Goal: Information Seeking & Learning: Learn about a topic

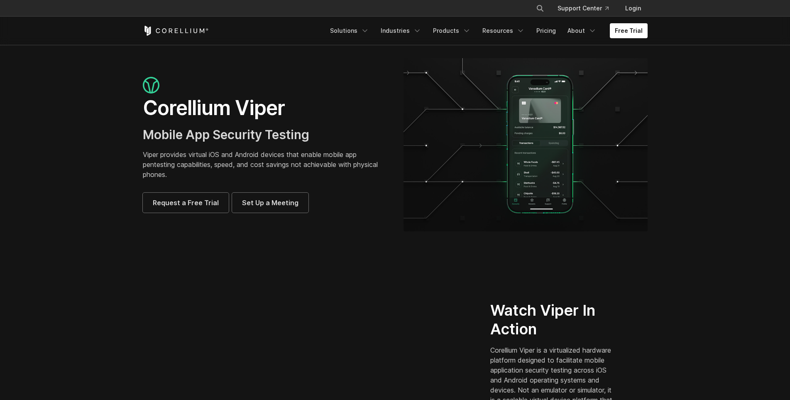
click at [293, 110] on h1 "Corellium Viper" at bounding box center [265, 108] width 244 height 25
click at [463, 31] on link "Products" at bounding box center [452, 30] width 48 height 15
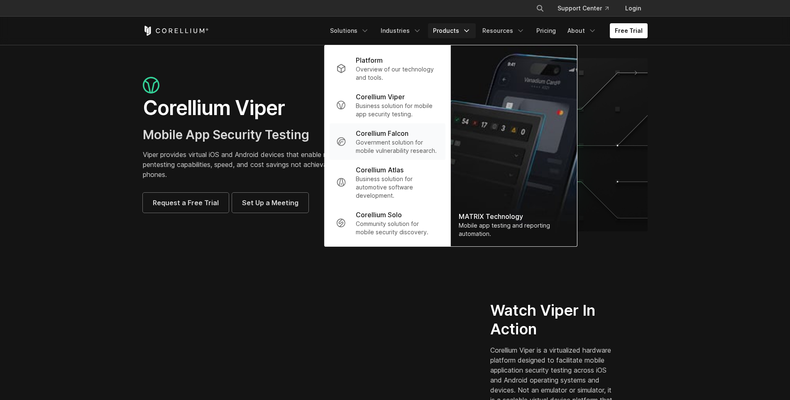
click at [398, 139] on p "Government solution for mobile vulnerability research." at bounding box center [397, 146] width 83 height 17
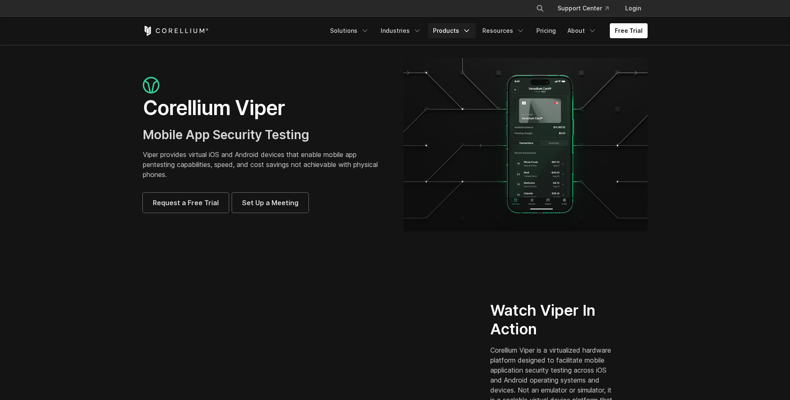
click at [439, 30] on link "Products" at bounding box center [452, 30] width 48 height 15
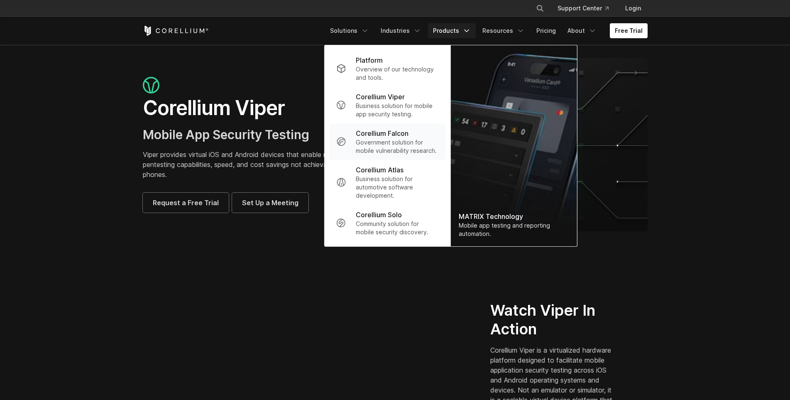
click at [407, 142] on p "Government solution for mobile vulnerability research." at bounding box center [397, 146] width 83 height 17
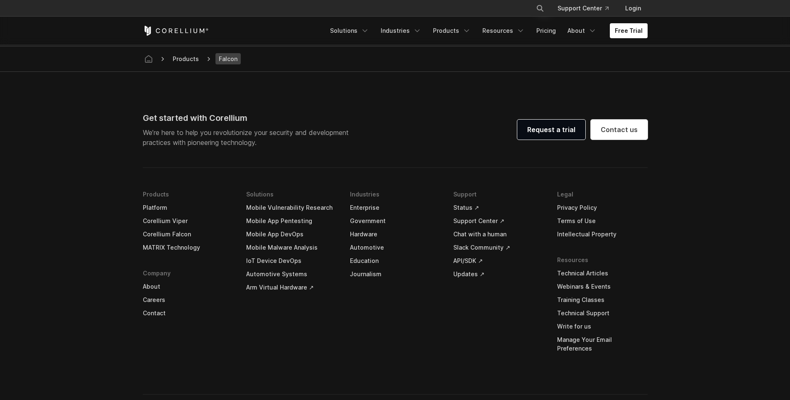
scroll to position [2568, 0]
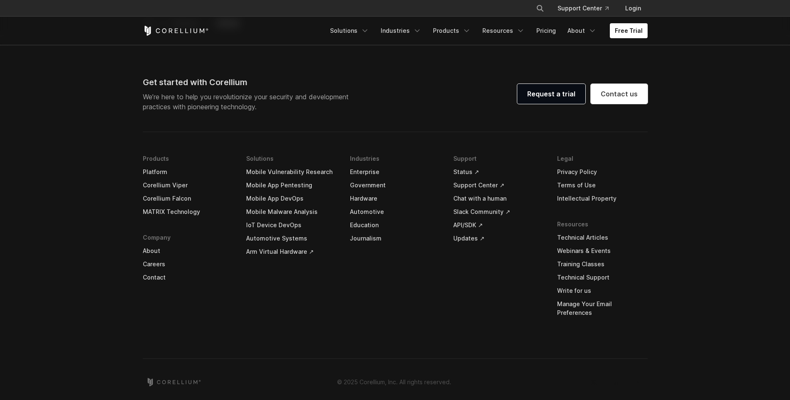
click at [177, 183] on link "Corellium Viper" at bounding box center [188, 185] width 91 height 13
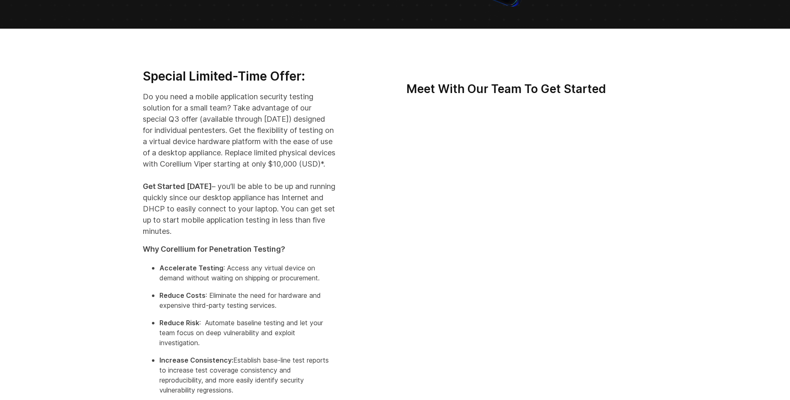
scroll to position [166, 0]
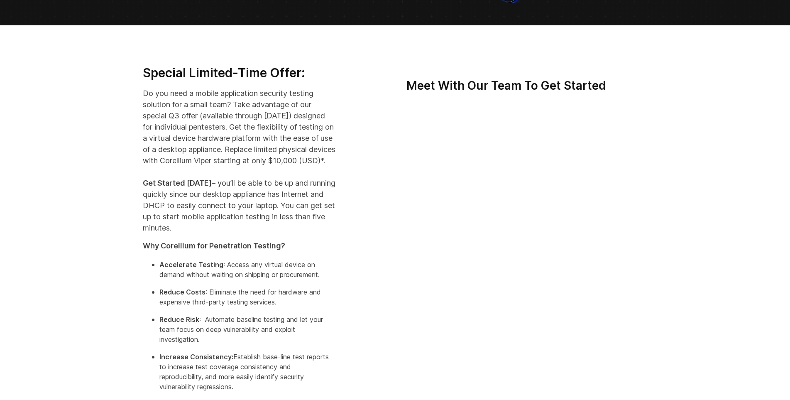
click at [271, 211] on p "Do you need a mobile application security testing solution for a small team? Ta…" at bounding box center [239, 161] width 193 height 146
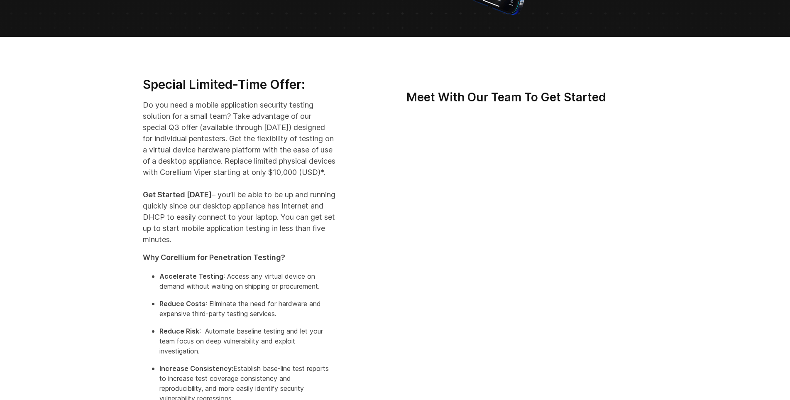
scroll to position [151, 0]
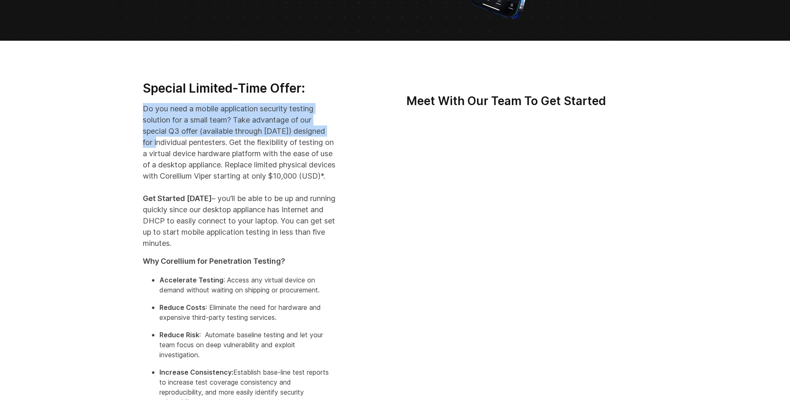
drag, startPoint x: 139, startPoint y: 105, endPoint x: 186, endPoint y: 142, distance: 60.6
click at [186, 142] on div "Special Limited-Time Offer: Do you need a mobile application security testing s…" at bounding box center [240, 256] width 210 height 350
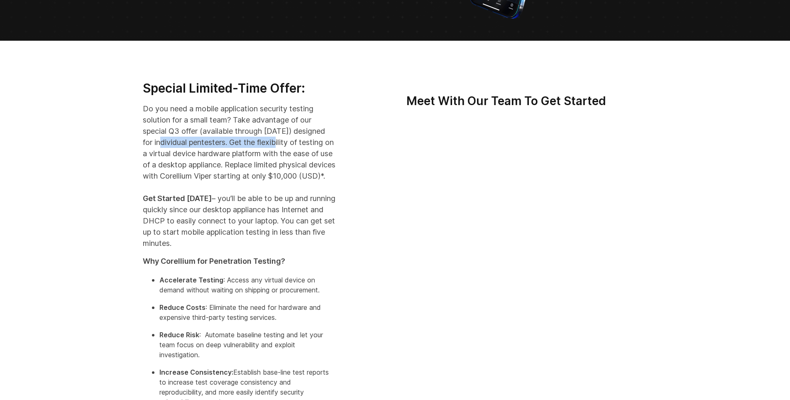
drag, startPoint x: 192, startPoint y: 142, endPoint x: 312, endPoint y: 142, distance: 119.6
click at [312, 142] on p "Do you need a mobile application security testing solution for a small team? Ta…" at bounding box center [239, 176] width 193 height 146
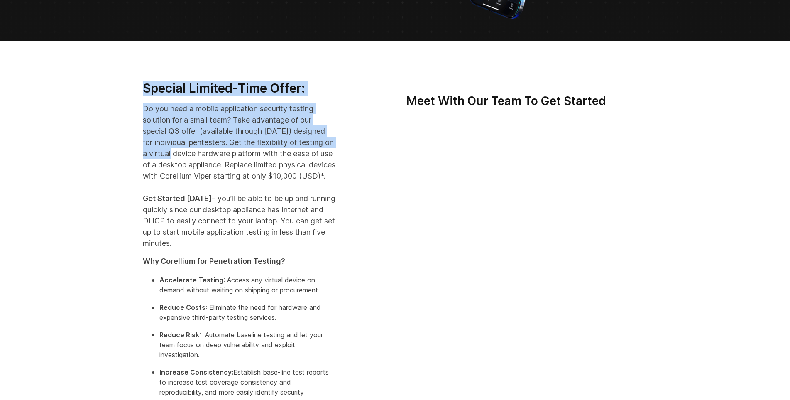
drag, startPoint x: 132, startPoint y: 153, endPoint x: 218, endPoint y: 152, distance: 86.4
click at [218, 152] on div "Special Limited-Time Offer: Do you need a mobile application security testing s…" at bounding box center [395, 256] width 790 height 430
click at [218, 152] on p "Do you need a mobile application security testing solution for a small team? Ta…" at bounding box center [239, 176] width 193 height 146
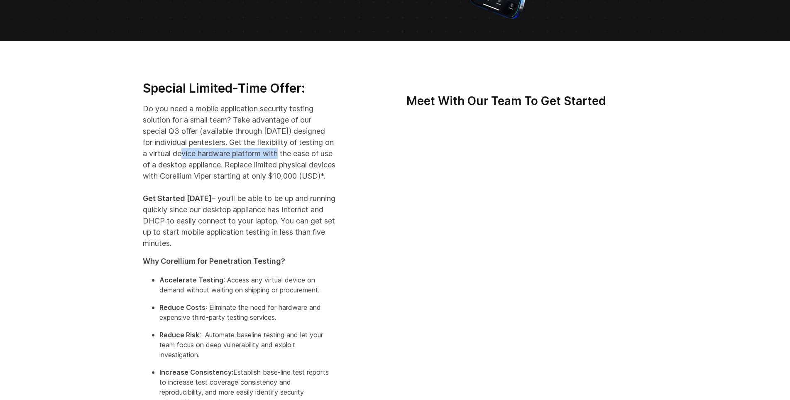
drag, startPoint x: 232, startPoint y: 152, endPoint x: 325, endPoint y: 152, distance: 93.0
click at [325, 152] on p "Do you need a mobile application security testing solution for a small team? Ta…" at bounding box center [239, 176] width 193 height 146
drag, startPoint x: 320, startPoint y: 152, endPoint x: 137, endPoint y: 153, distance: 182.3
click at [137, 148] on div "Special Limited-Time Offer: Do you need a mobile application security testing s…" at bounding box center [240, 256] width 210 height 350
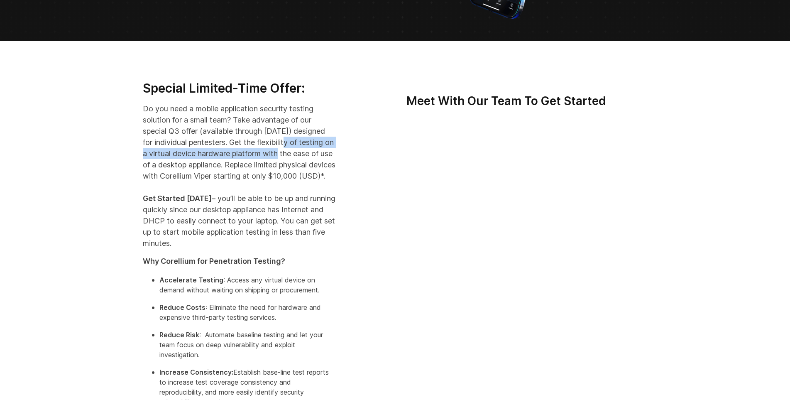
click at [139, 158] on div "Special Limited-Time Offer: Do you need a mobile application security testing s…" at bounding box center [240, 256] width 210 height 350
drag, startPoint x: 141, startPoint y: 148, endPoint x: 339, endPoint y: 164, distance: 199.1
click at [339, 164] on div "Special Limited-Time Offer: Do you need a mobile application security testing s…" at bounding box center [240, 256] width 210 height 350
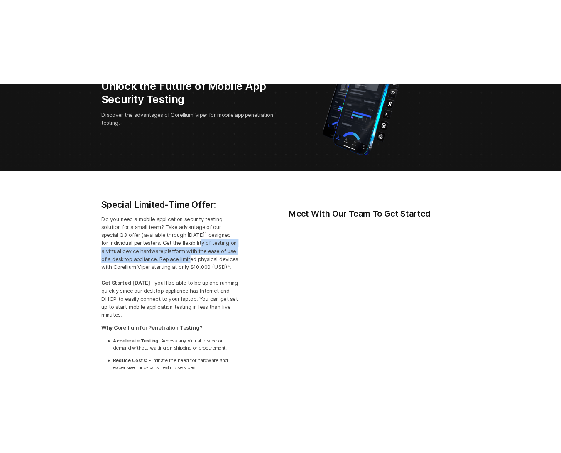
scroll to position [0, 0]
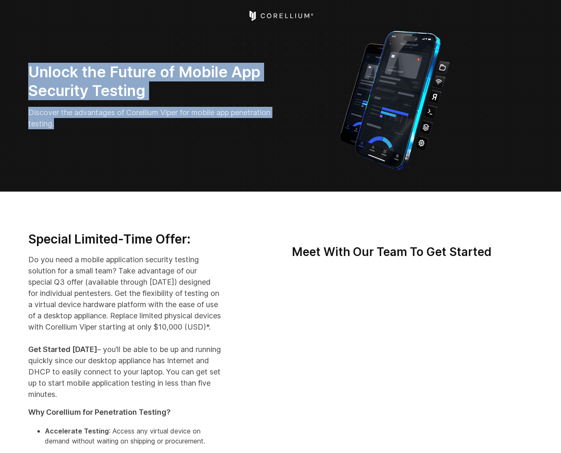
drag, startPoint x: 218, startPoint y: 38, endPoint x: 393, endPoint y: 56, distance: 176.2
click at [381, 100] on img at bounding box center [394, 99] width 125 height 145
click at [257, 121] on p "Discover the advantages of Corellium Viper for mobile app penetration testing." at bounding box center [151, 118] width 247 height 22
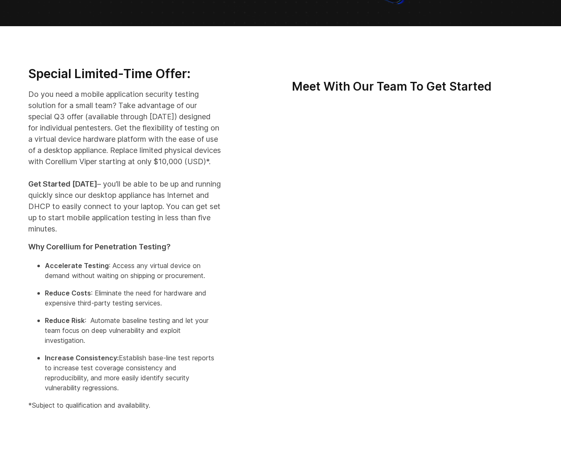
scroll to position [166, 0]
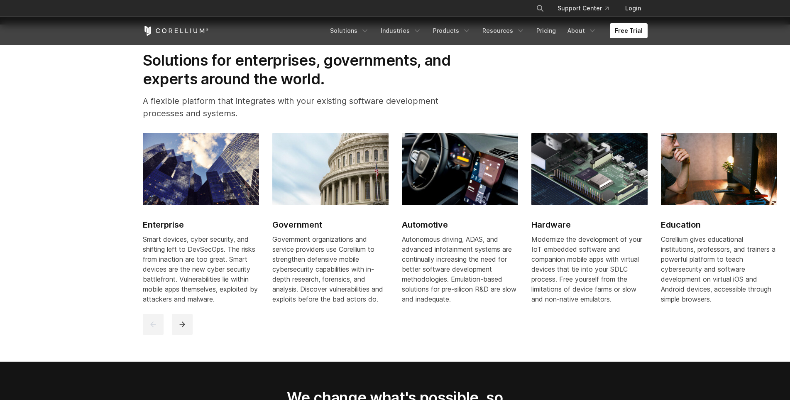
scroll to position [1080, 0]
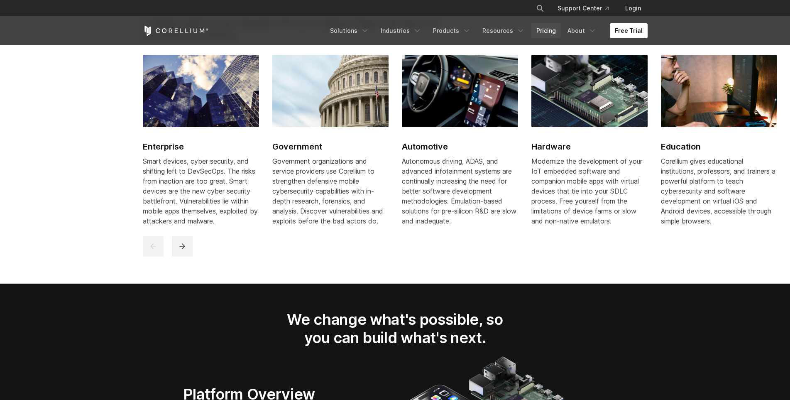
click at [556, 32] on link "Pricing" at bounding box center [545, 30] width 29 height 15
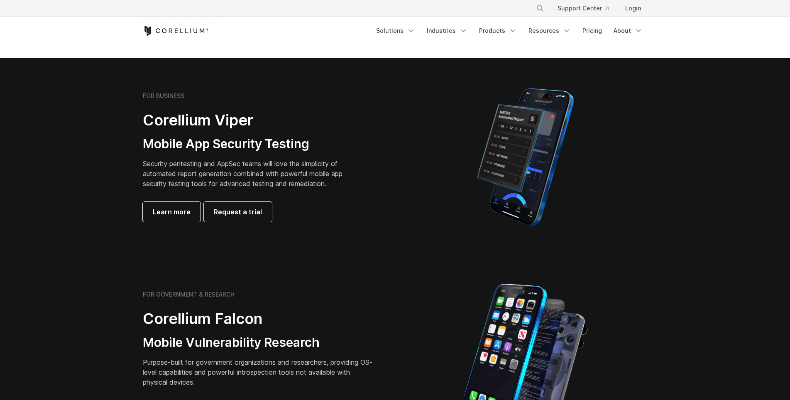
scroll to position [125, 0]
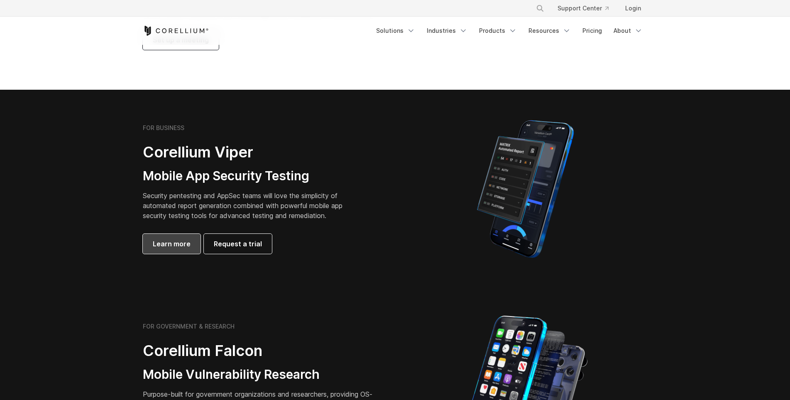
click at [161, 252] on link "Learn more" at bounding box center [172, 244] width 58 height 20
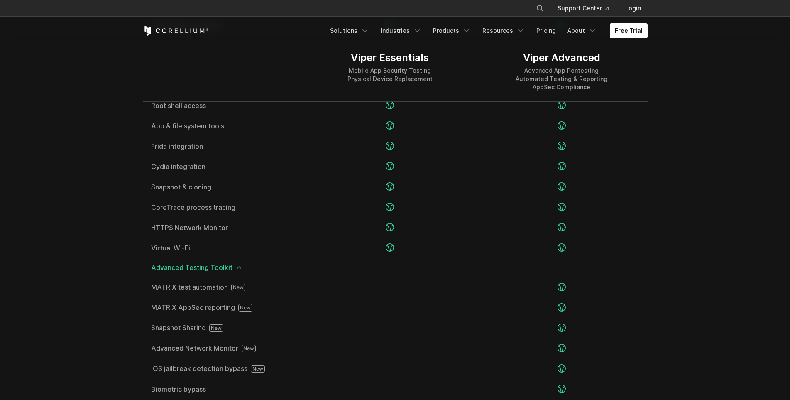
scroll to position [1329, 0]
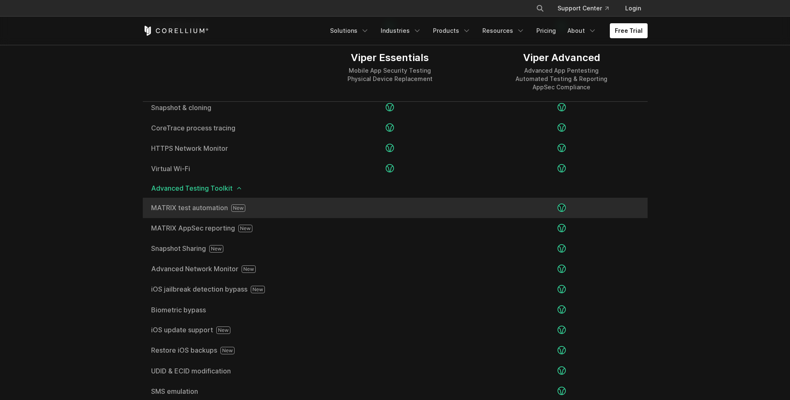
click at [206, 208] on span "MATRIX test automation" at bounding box center [223, 207] width 145 height 7
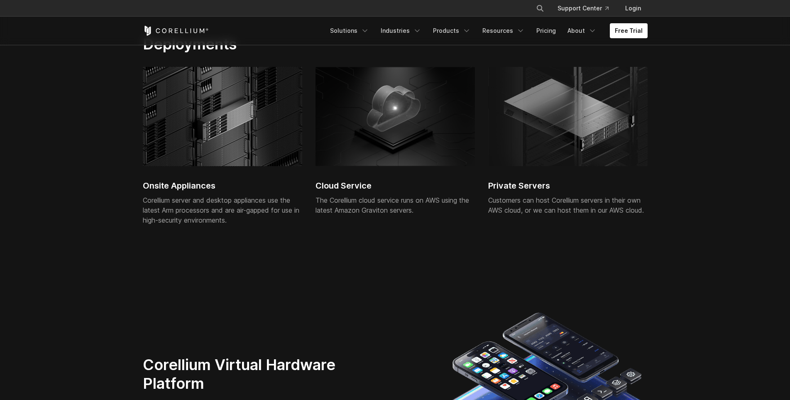
scroll to position [1910, 0]
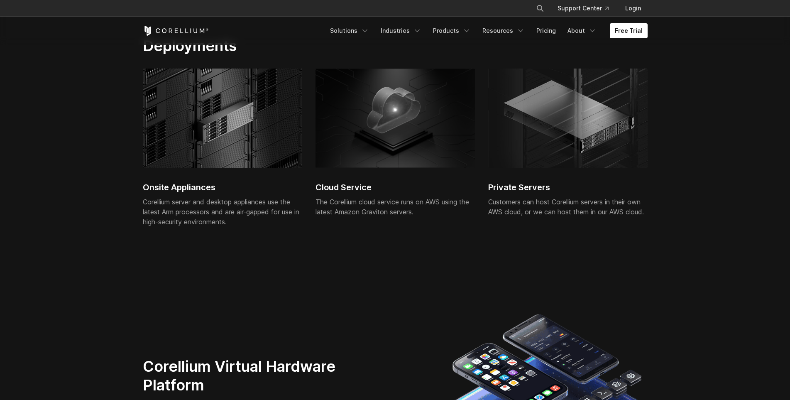
click at [189, 184] on h2 "Onsite Appliances" at bounding box center [222, 187] width 159 height 12
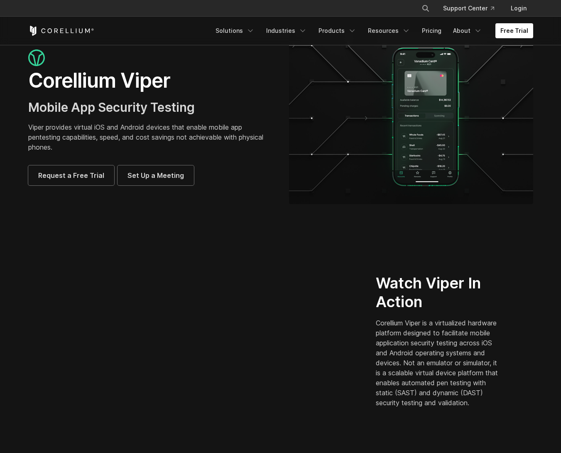
scroll to position [0, 0]
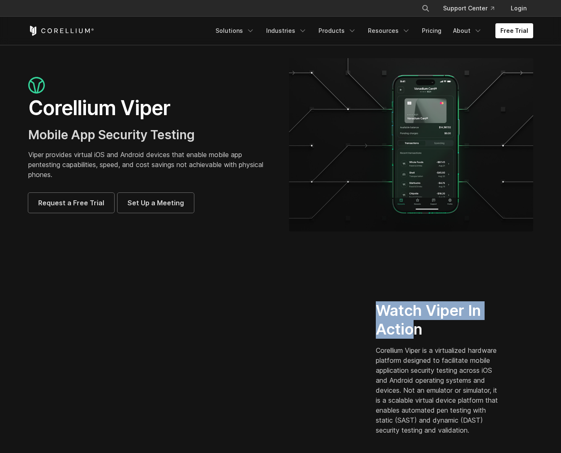
drag, startPoint x: 380, startPoint y: 308, endPoint x: 410, endPoint y: 324, distance: 34.2
click at [410, 324] on h2 "Watch Viper In Action" at bounding box center [439, 319] width 126 height 37
click at [414, 320] on h2 "Watch Viper In Action" at bounding box center [439, 319] width 126 height 37
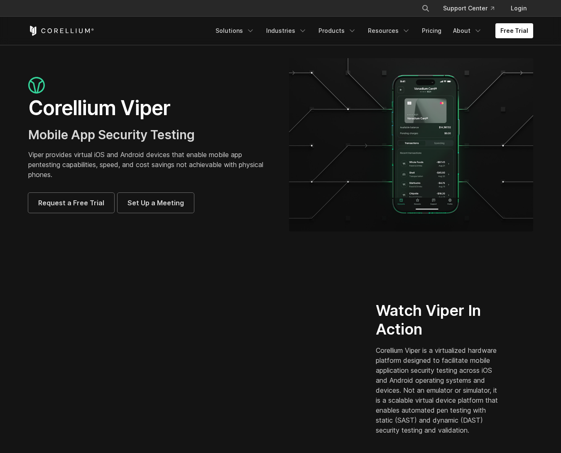
click at [429, 328] on h2 "Watch Viper In Action" at bounding box center [439, 319] width 126 height 37
drag, startPoint x: 424, startPoint y: 304, endPoint x: 428, endPoint y: 305, distance: 4.7
click at [428, 305] on h2 "Watch Viper In Action" at bounding box center [439, 319] width 126 height 37
click at [428, 306] on h2 "Watch Viper In Action" at bounding box center [439, 319] width 126 height 37
click at [250, 27] on link "Solutions" at bounding box center [235, 30] width 49 height 15
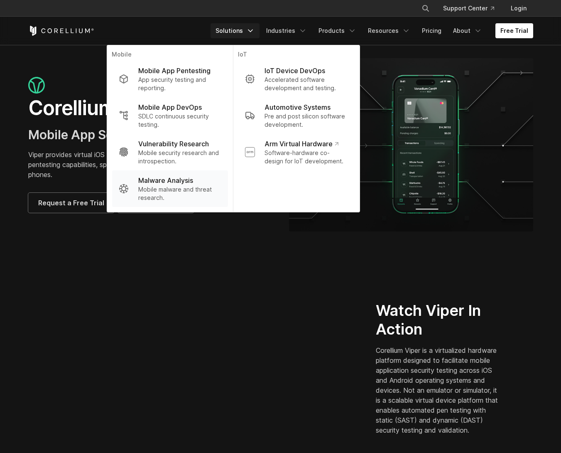
click at [185, 179] on p "Malware Analysis" at bounding box center [165, 180] width 55 height 10
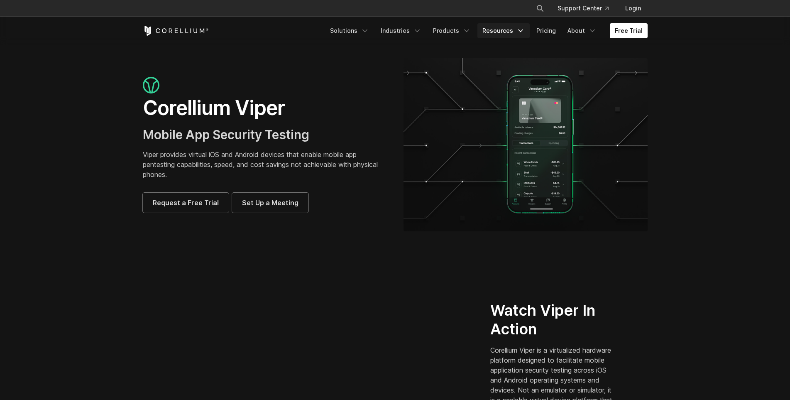
drag, startPoint x: 469, startPoint y: 336, endPoint x: 508, endPoint y: 24, distance: 314.3
click at [357, 37] on link "Solutions" at bounding box center [349, 30] width 49 height 15
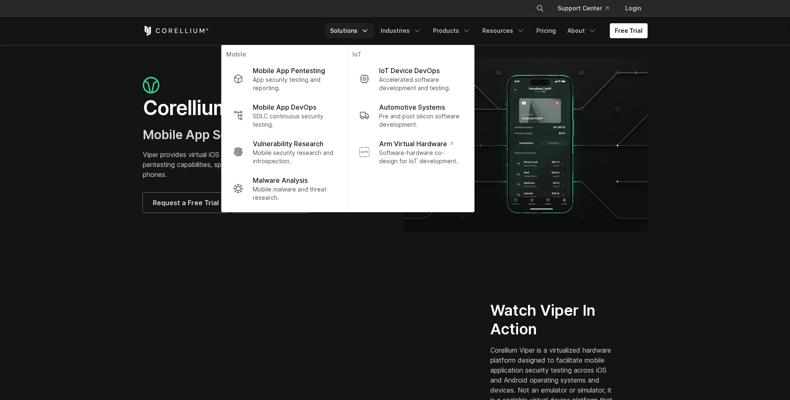
click at [355, 34] on link "Solutions" at bounding box center [349, 30] width 49 height 15
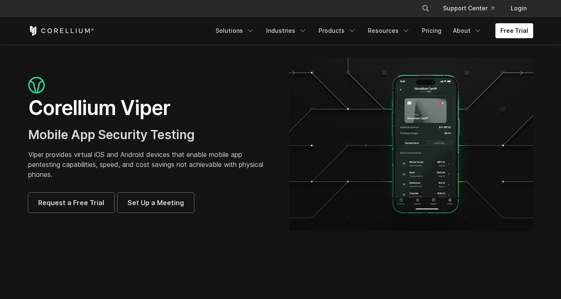
click at [238, 105] on h1 "Corellium Viper" at bounding box center [150, 108] width 244 height 25
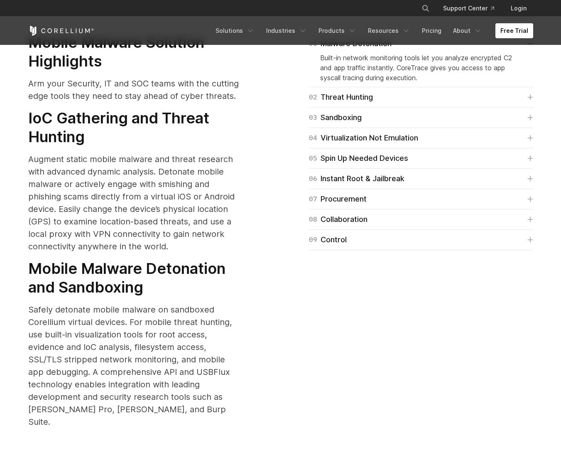
scroll to position [1121, 0]
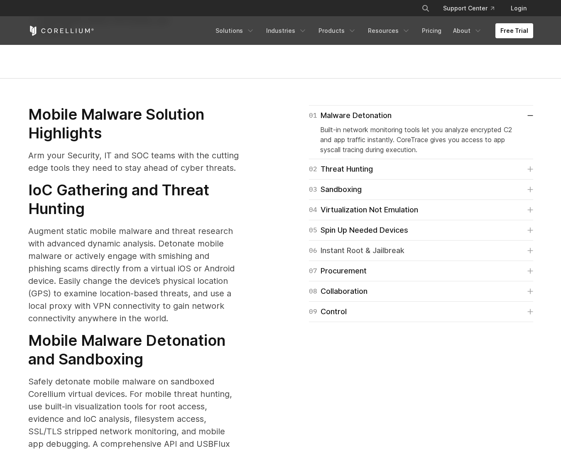
click at [430, 245] on link "06 Instant Root & Jailbreak" at bounding box center [421, 251] width 224 height 12
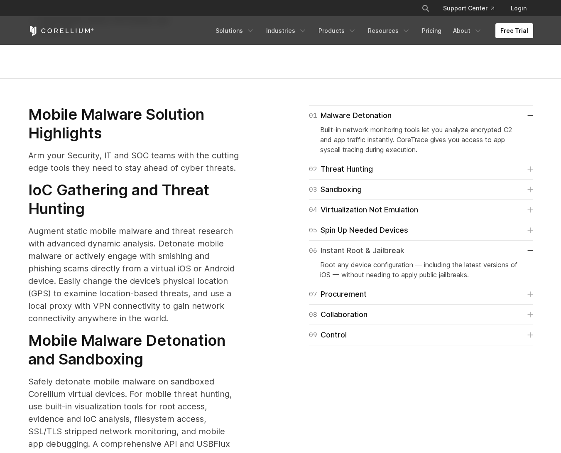
click at [429, 245] on link "06 Instant Root & Jailbreak" at bounding box center [421, 251] width 224 height 12
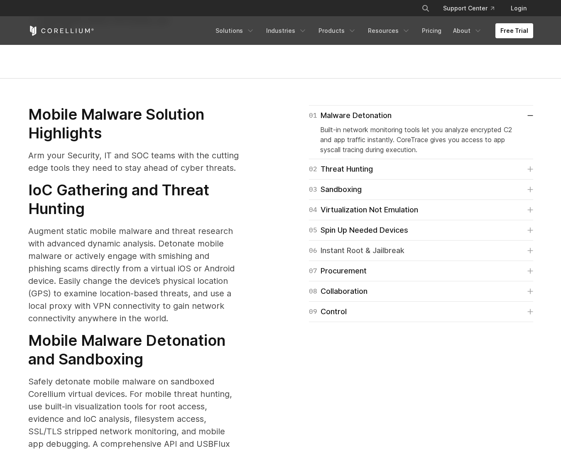
click at [429, 245] on link "06 Instant Root & Jailbreak" at bounding box center [421, 251] width 224 height 12
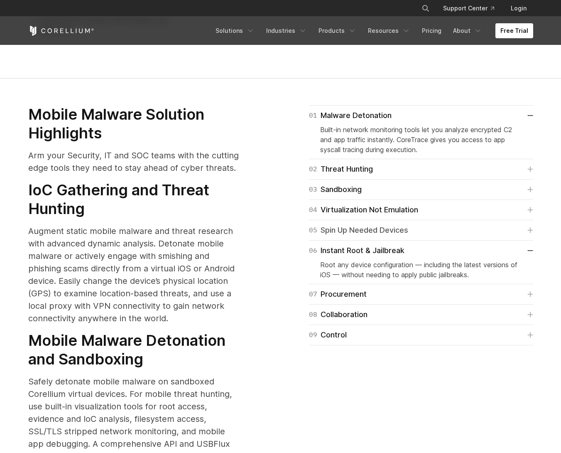
click at [419, 224] on link "05 Spin Up Needed Devices" at bounding box center [421, 230] width 224 height 12
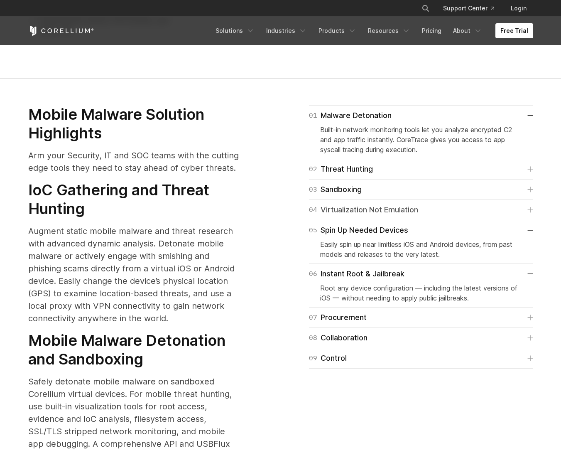
click at [408, 204] on div "04 Virtualization Not Emulation" at bounding box center [363, 210] width 109 height 12
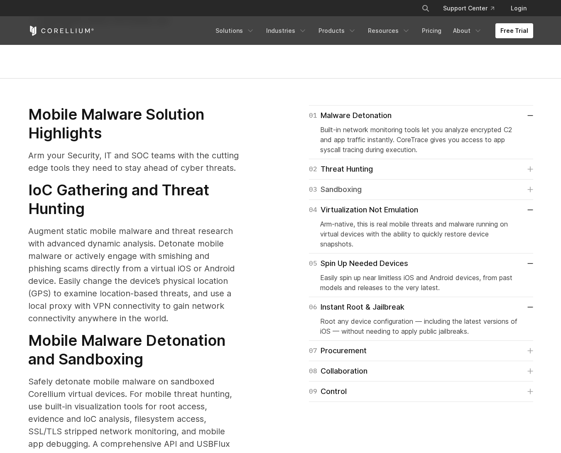
click at [394, 184] on link "03 Sandboxing" at bounding box center [421, 190] width 224 height 12
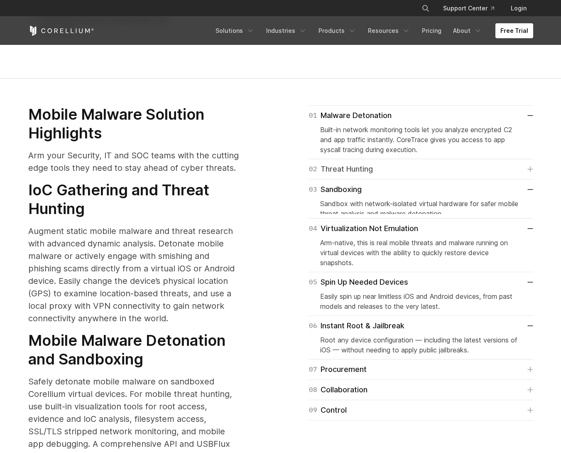
click at [394, 163] on link "02 Threat Hunting" at bounding box center [421, 169] width 224 height 12
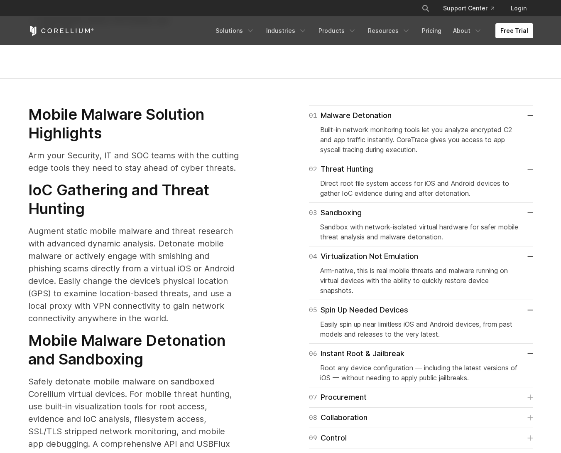
click at [357, 387] on div "07 Procurement Eliminate physical device procurement and risks by allocating vi…" at bounding box center [421, 397] width 224 height 20
click at [355, 391] on div "07 Procurement" at bounding box center [338, 397] width 58 height 12
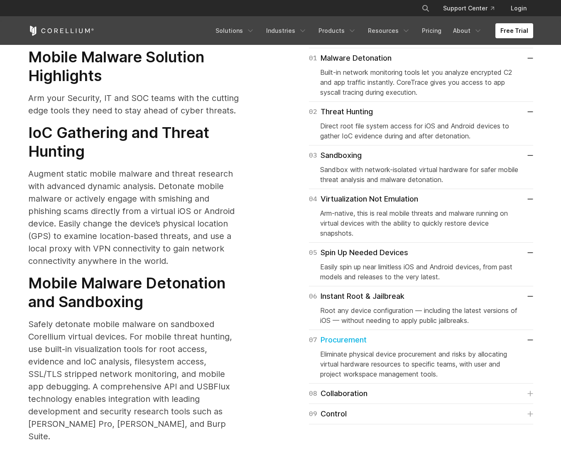
scroll to position [1204, 0]
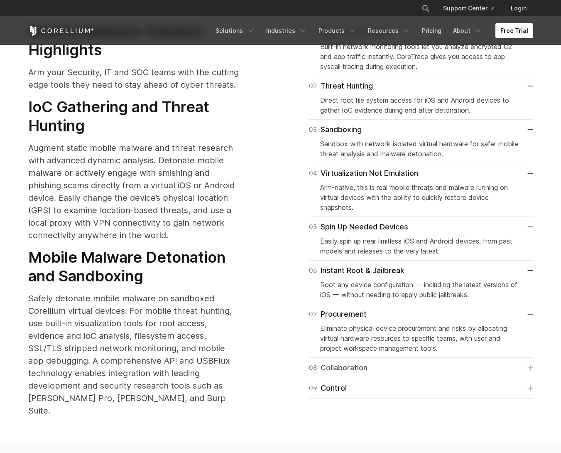
click at [355, 362] on div "08 Collaboration" at bounding box center [338, 368] width 59 height 12
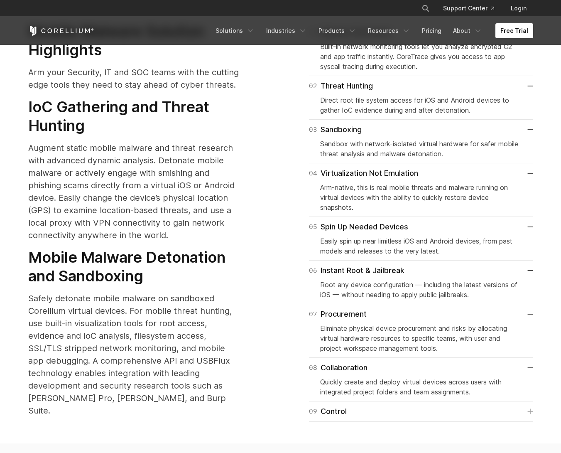
click at [358, 401] on div "09 Control Simplify onboarding, role-based access (RBAC), and offboarding throu…" at bounding box center [421, 411] width 224 height 20
click at [360, 405] on link "09 Control" at bounding box center [421, 411] width 224 height 12
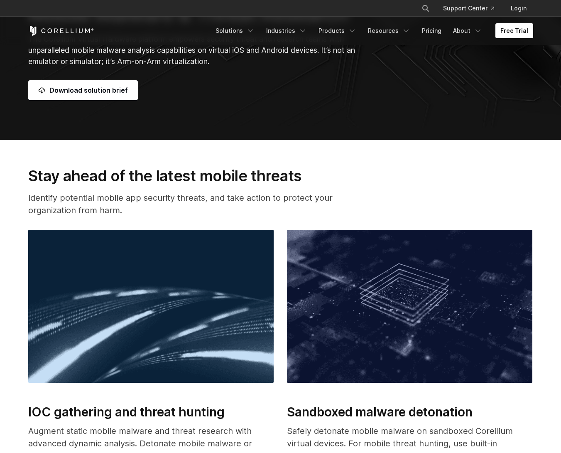
scroll to position [0, 0]
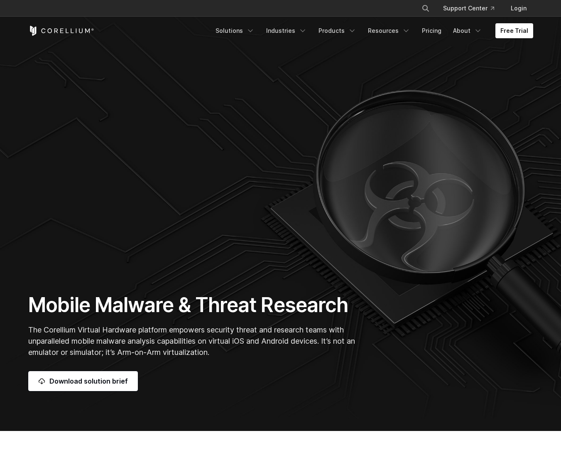
drag, startPoint x: 251, startPoint y: 254, endPoint x: 254, endPoint y: 145, distance: 109.2
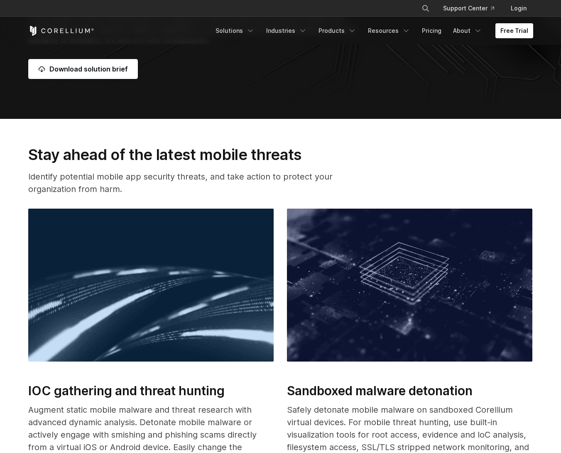
scroll to position [332, 0]
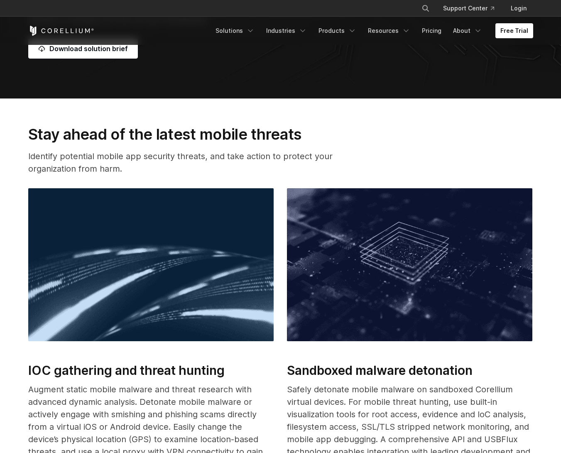
drag, startPoint x: 289, startPoint y: 371, endPoint x: 386, endPoint y: 362, distance: 97.6
click at [386, 362] on h2 "Sandboxed malware detonation" at bounding box center [409, 370] width 245 height 19
click at [376, 372] on h2 "Sandboxed malware detonation" at bounding box center [409, 370] width 245 height 19
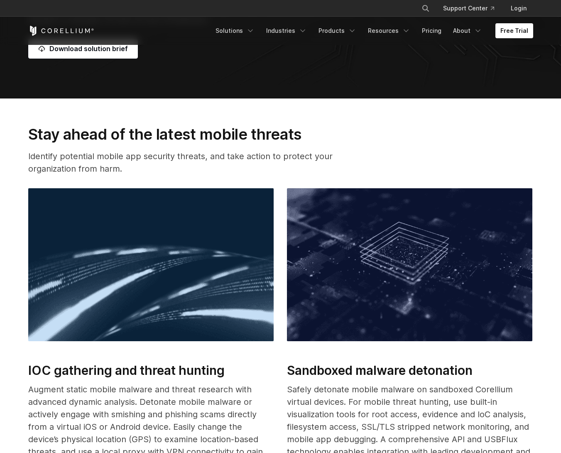
click at [376, 372] on h2 "Sandboxed malware detonation" at bounding box center [409, 370] width 245 height 19
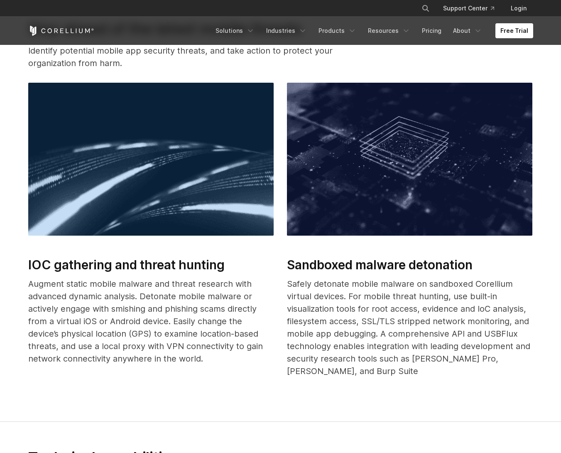
scroll to position [498, 0]
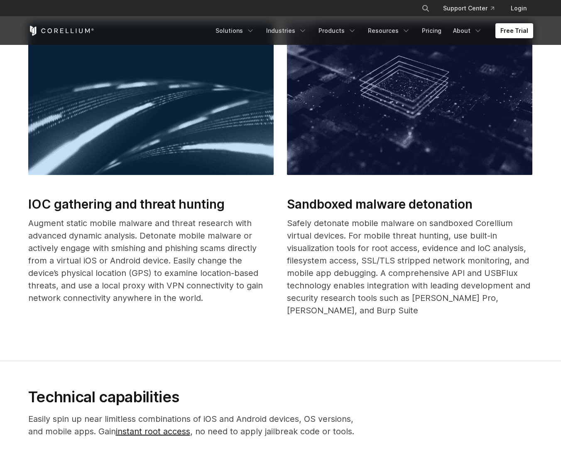
drag, startPoint x: 314, startPoint y: 326, endPoint x: 353, endPoint y: 306, distance: 44.2
click at [353, 306] on div "IOC gathering and threat hunting Augment static mobile malware and threat resea…" at bounding box center [281, 188] width 522 height 332
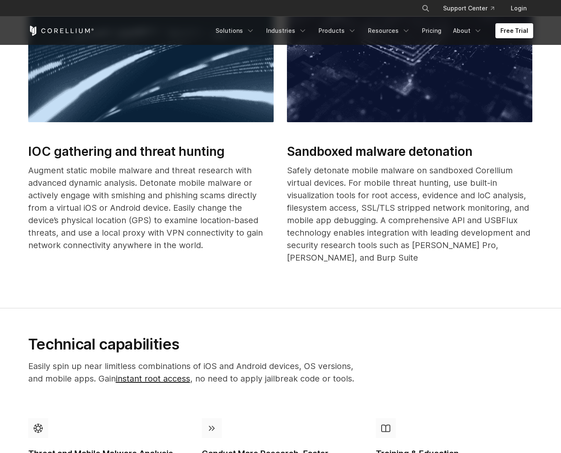
scroll to position [664, 0]
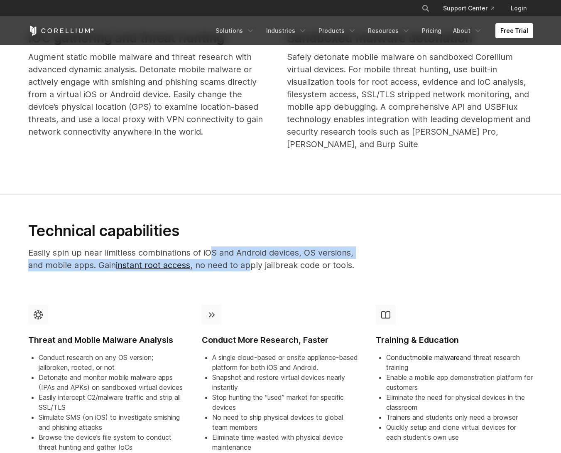
drag, startPoint x: 223, startPoint y: 245, endPoint x: 252, endPoint y: 257, distance: 31.6
click at [252, 257] on p "Easily spin up near limitless combinations of iOS and Android devices, OS versi…" at bounding box center [193, 258] width 331 height 25
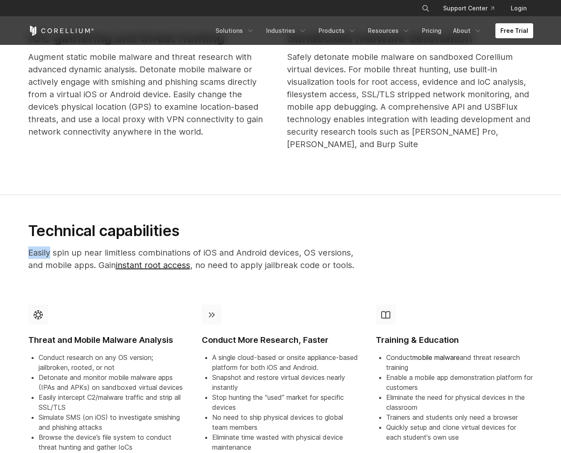
drag, startPoint x: 28, startPoint y: 243, endPoint x: 51, endPoint y: 239, distance: 24.0
click at [51, 246] on p "Easily spin up near limitless combinations of iOS and Android devices, OS versi…" at bounding box center [193, 258] width 331 height 25
click at [58, 246] on p "Easily spin up near limitless combinations of iOS and Android devices, OS versi…" at bounding box center [193, 258] width 331 height 25
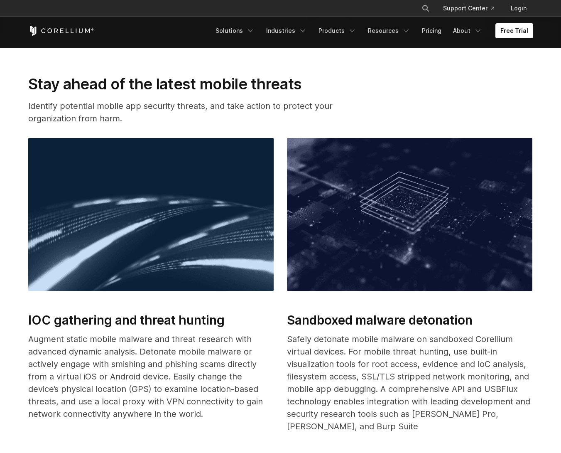
scroll to position [0, 0]
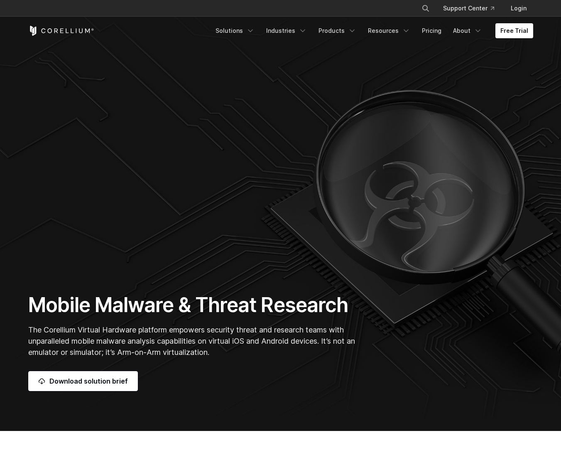
drag, startPoint x: 277, startPoint y: 271, endPoint x: 293, endPoint y: 56, distance: 214.9
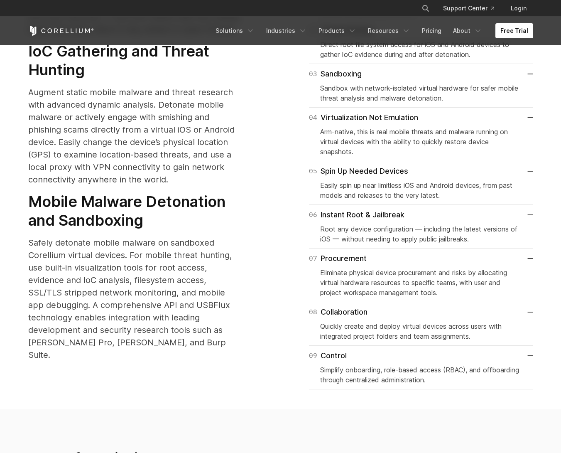
scroll to position [1329, 0]
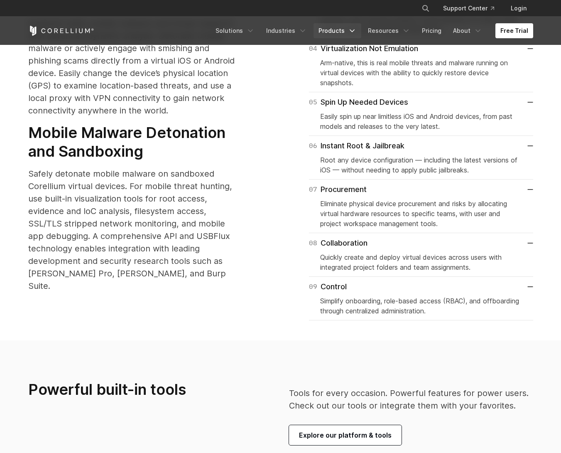
click at [340, 31] on link "Products" at bounding box center [338, 30] width 48 height 15
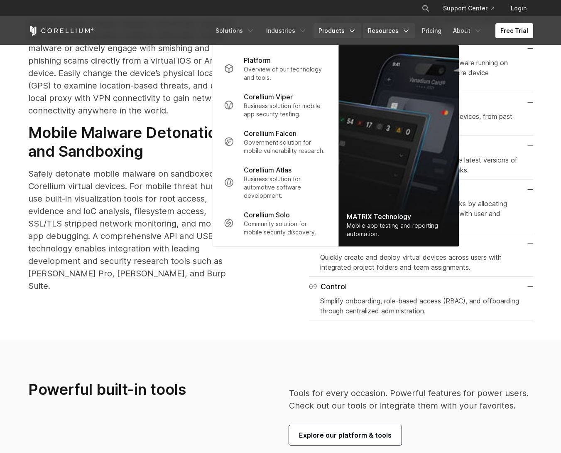
click at [384, 32] on link "Resources" at bounding box center [389, 30] width 52 height 15
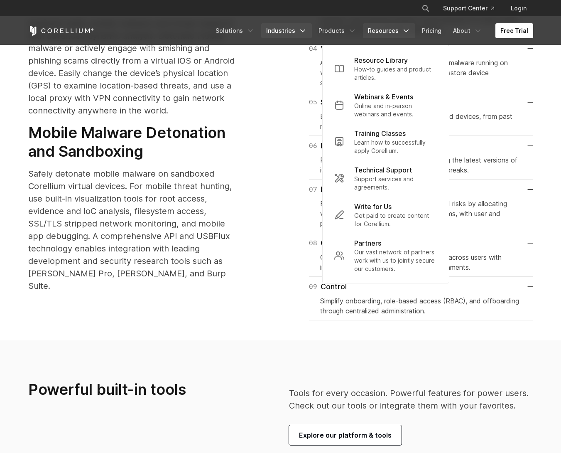
click at [304, 32] on icon "Navigation Menu" at bounding box center [303, 31] width 8 height 8
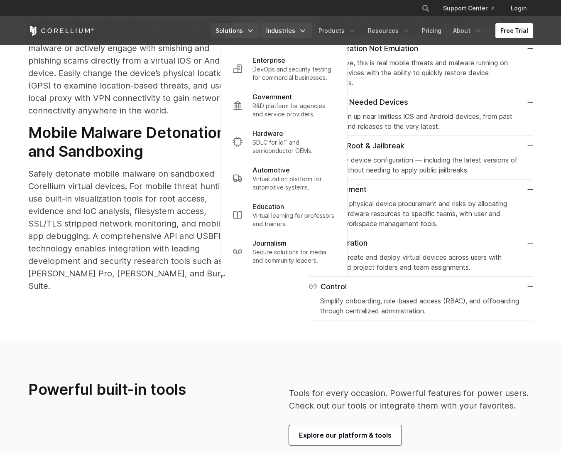
click at [245, 32] on link "Solutions" at bounding box center [235, 30] width 49 height 15
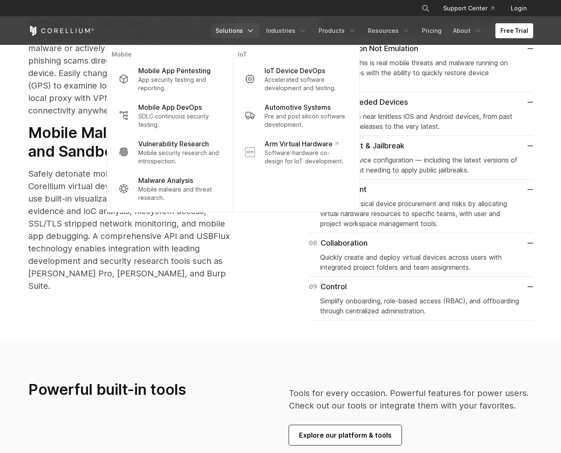
click at [61, 105] on div "Mobile Malware Solution Highlights Arm your Security, IT and SOC teams with the…" at bounding box center [144, 94] width 233 height 394
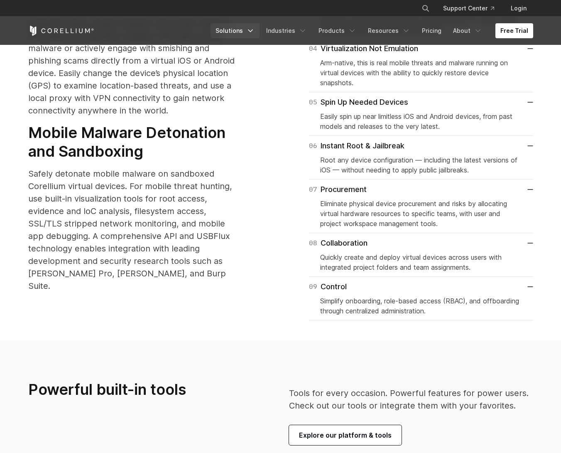
click at [243, 32] on link "Solutions" at bounding box center [235, 30] width 49 height 15
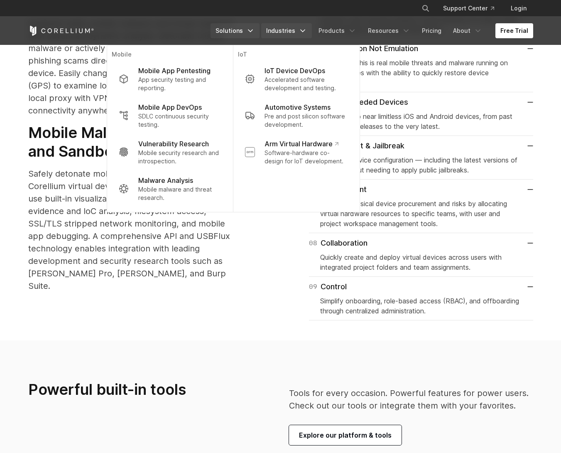
click at [292, 29] on link "Industries" at bounding box center [286, 30] width 51 height 15
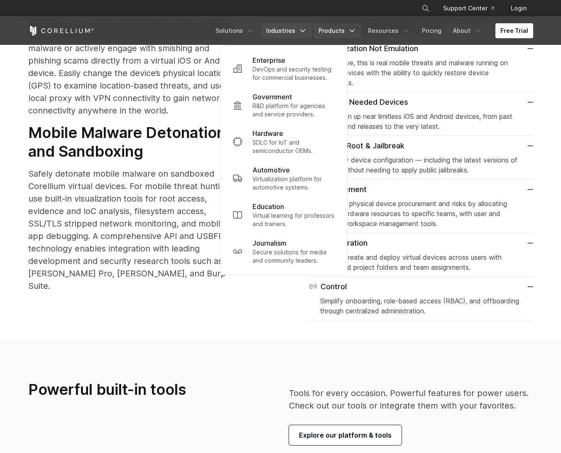
click at [328, 29] on link "Products" at bounding box center [338, 30] width 48 height 15
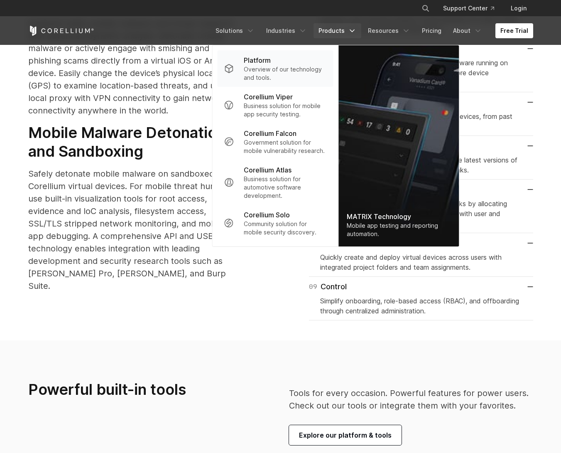
click at [287, 74] on p "Overview of our technology and tools." at bounding box center [285, 73] width 83 height 17
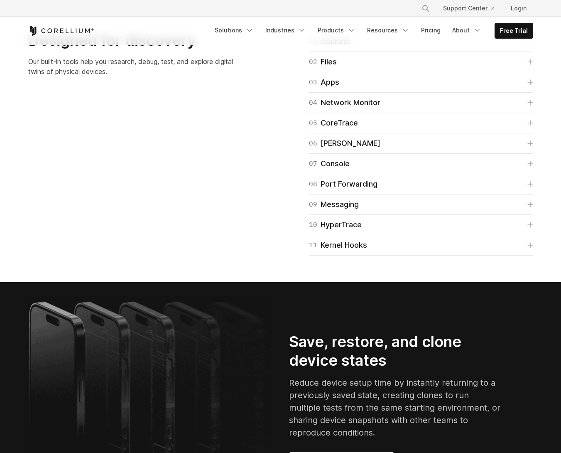
scroll to position [1370, 0]
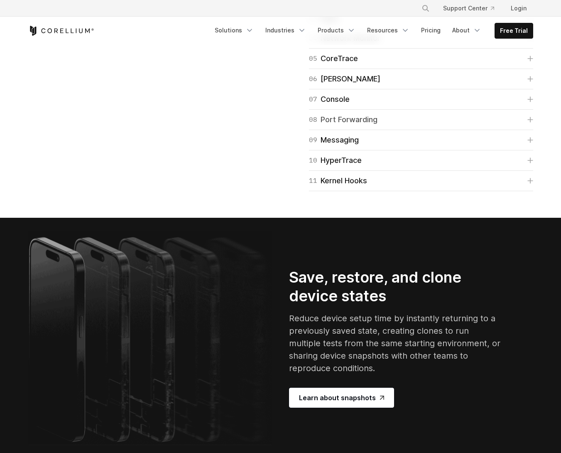
click at [420, 125] on link "08 Port Forwarding" at bounding box center [421, 120] width 224 height 12
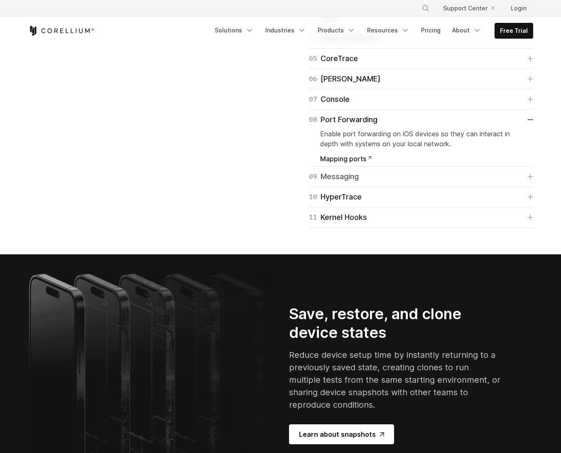
click at [415, 182] on link "09 Messaging" at bounding box center [421, 177] width 224 height 12
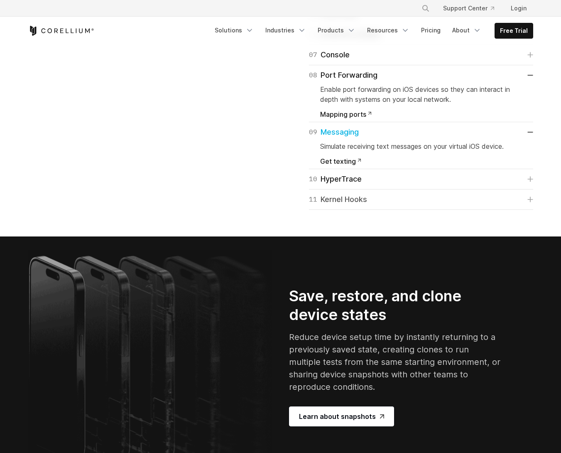
scroll to position [1453, 0]
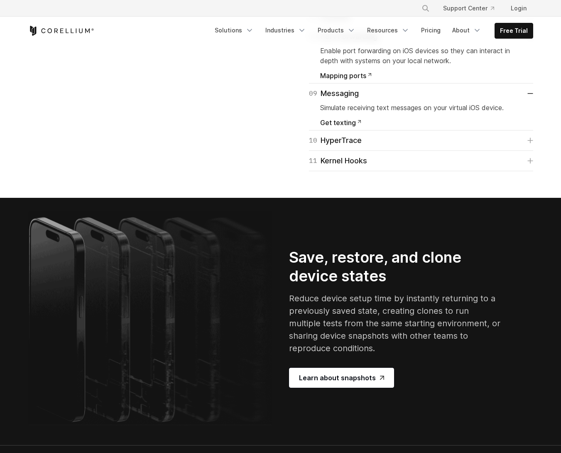
click at [423, 151] on div "10 HyperTrace Map the exact execution paths inside the kernel, which can be use…" at bounding box center [421, 140] width 224 height 20
click at [426, 146] on link "10 HyperTrace" at bounding box center [421, 141] width 224 height 12
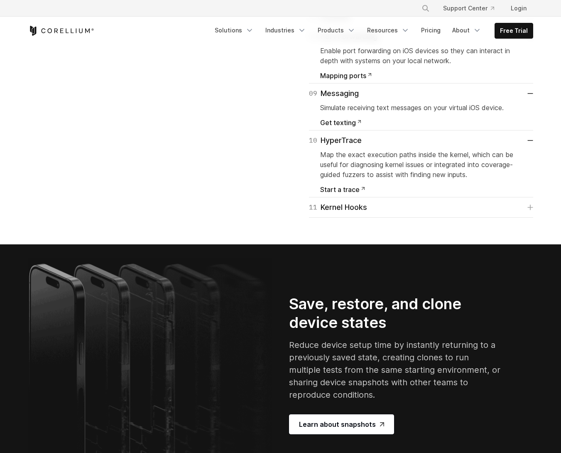
click at [420, 218] on div "11 Kernel Hooks Hook into the kernel and run short pieces of code before the tr…" at bounding box center [421, 207] width 224 height 20
click at [417, 213] on link "11 Kernel Hooks" at bounding box center [421, 207] width 224 height 12
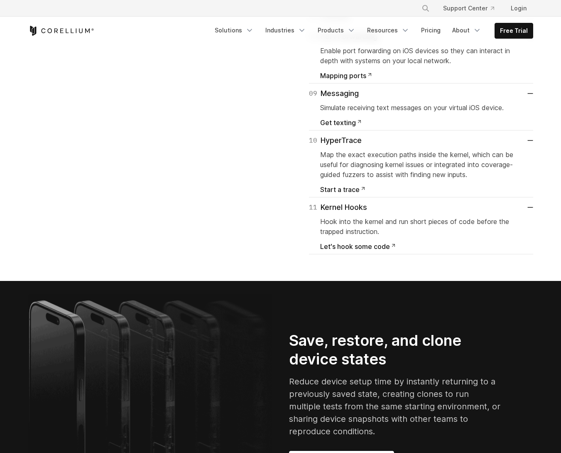
click at [409, 22] on link "07 Console" at bounding box center [421, 16] width 224 height 12
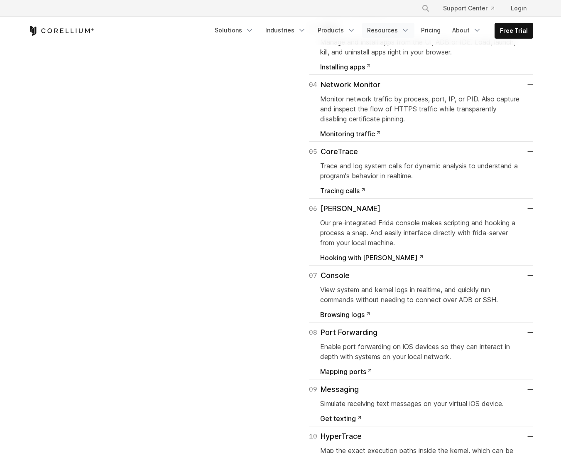
click at [399, 32] on link "Resources" at bounding box center [388, 30] width 52 height 15
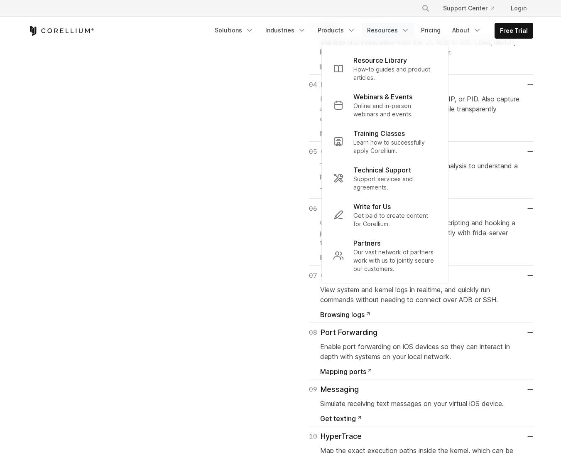
click at [262, 178] on div "Designed for discovery Our built-in tools help you research, debug, test, and e…" at bounding box center [281, 217] width 522 height 666
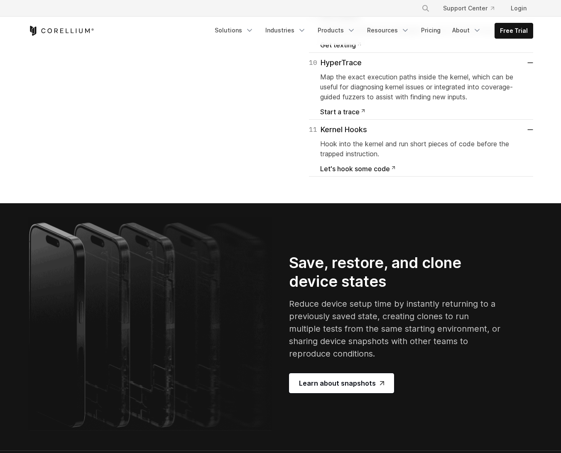
scroll to position [1827, 0]
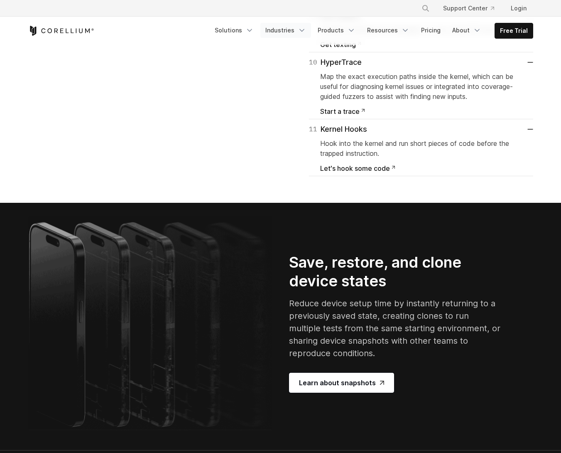
click at [295, 35] on link "Industries" at bounding box center [285, 30] width 51 height 15
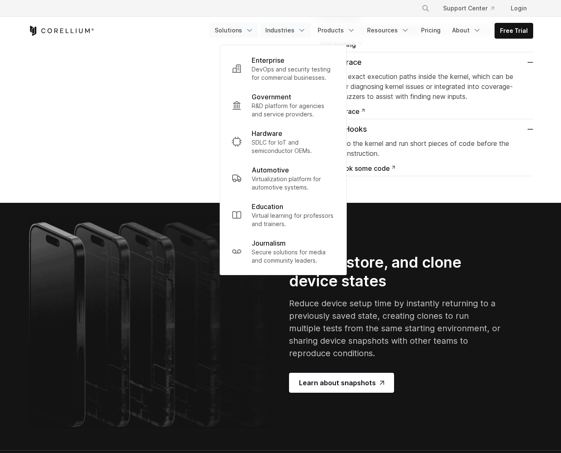
click at [246, 34] on link "Solutions" at bounding box center [234, 30] width 49 height 15
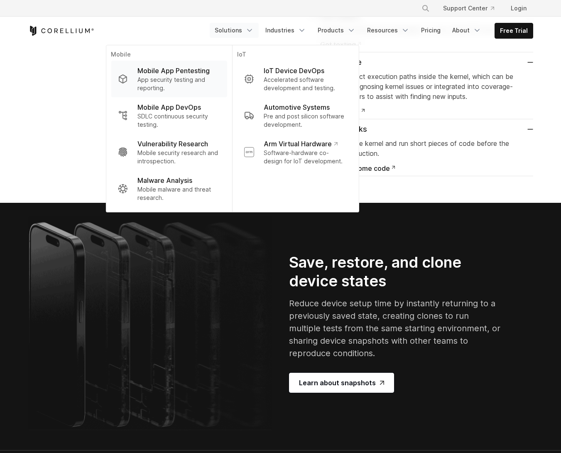
click at [198, 77] on p "App security testing and reporting." at bounding box center [178, 84] width 83 height 17
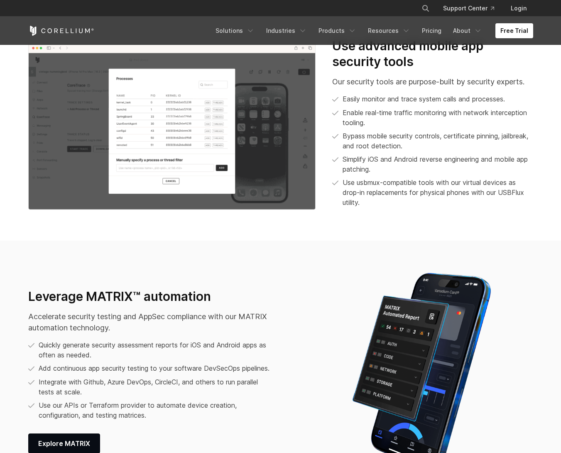
scroll to position [955, 0]
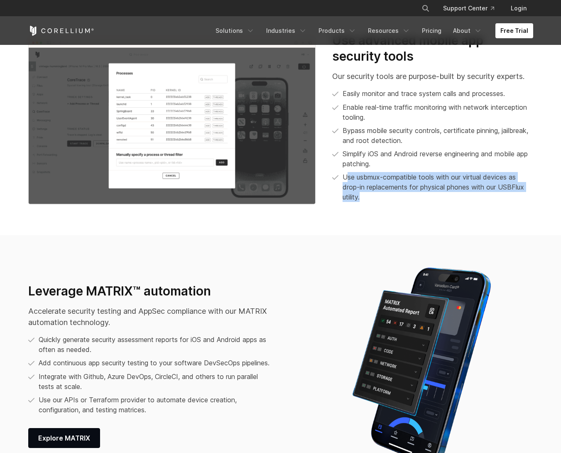
drag, startPoint x: 346, startPoint y: 177, endPoint x: 404, endPoint y: 194, distance: 60.2
click at [404, 194] on span "Use usbmux-compatible tools with our virtual devices as drop-in replacements fo…" at bounding box center [438, 187] width 190 height 30
click at [403, 194] on span "Use usbmux-compatible tools with our virtual devices as drop-in replacements fo…" at bounding box center [438, 187] width 190 height 30
drag, startPoint x: 374, startPoint y: 193, endPoint x: 341, endPoint y: 181, distance: 35.2
click at [341, 181] on li "Use usbmux-compatible tools with our virtual devices as drop-in replacements fo…" at bounding box center [432, 187] width 201 height 30
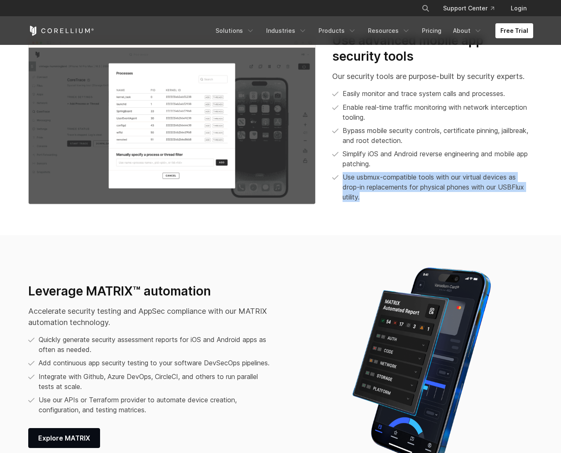
click at [345, 213] on section "Use advanced mobile app security tools Our security tools are purpose-built by …" at bounding box center [280, 120] width 561 height 229
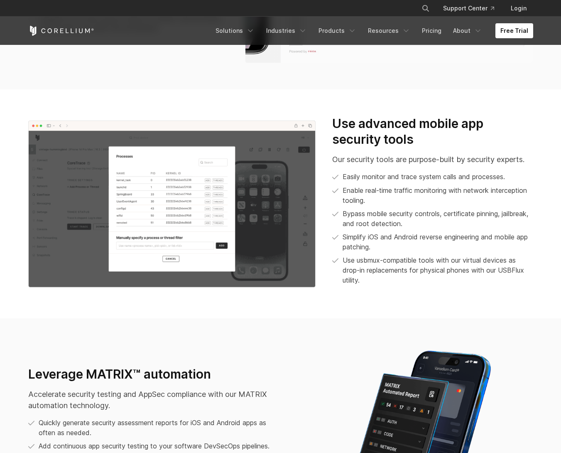
scroll to position [914, 0]
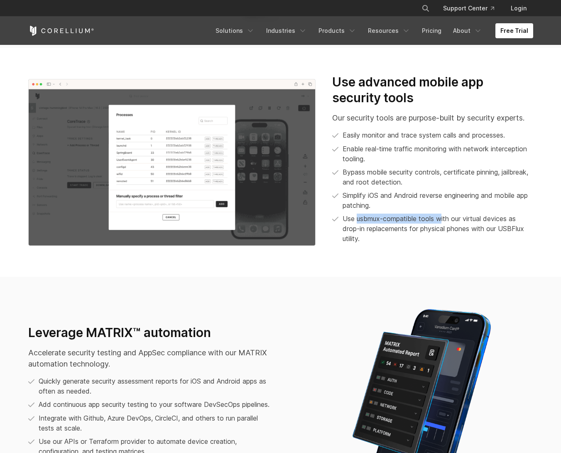
drag, startPoint x: 358, startPoint y: 219, endPoint x: 441, endPoint y: 218, distance: 83.1
click at [441, 218] on span "Use usbmux-compatible tools with our virtual devices as drop-in replacements fo…" at bounding box center [438, 228] width 190 height 30
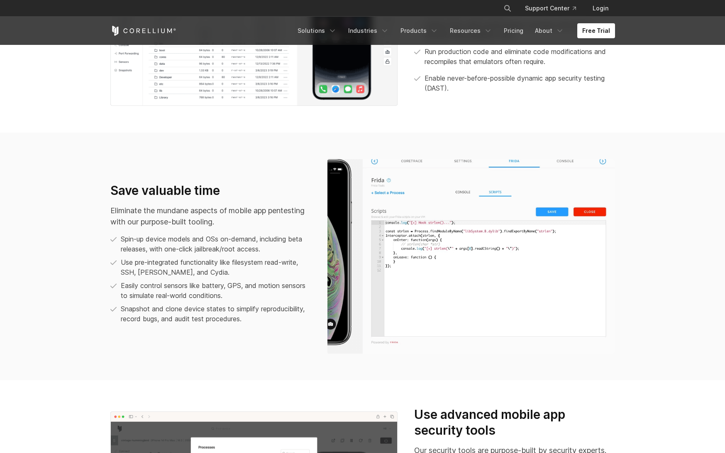
scroll to position [623, 0]
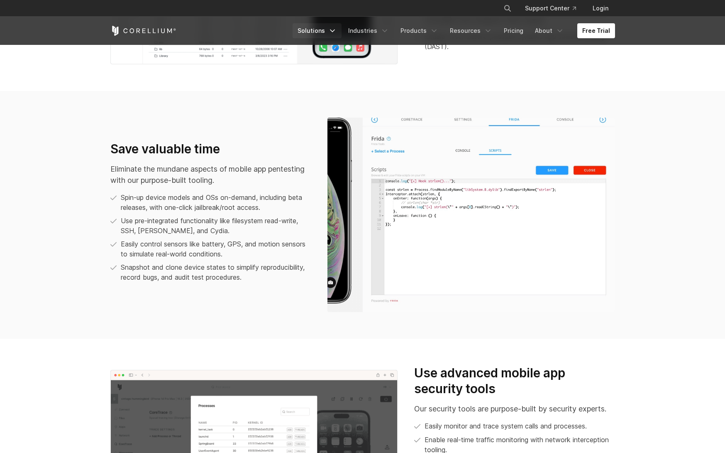
click at [331, 29] on link "Solutions" at bounding box center [317, 30] width 49 height 15
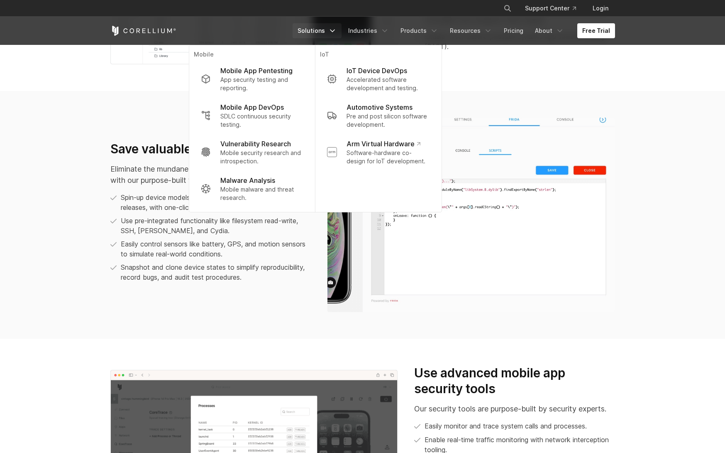
click at [331, 29] on link "Solutions" at bounding box center [317, 30] width 49 height 15
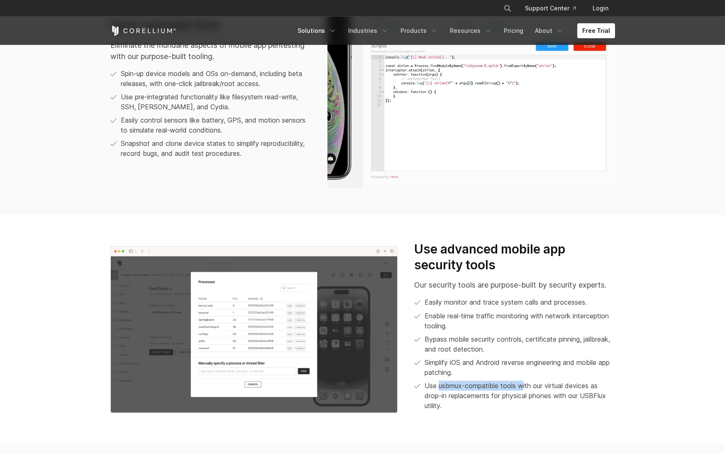
scroll to position [747, 0]
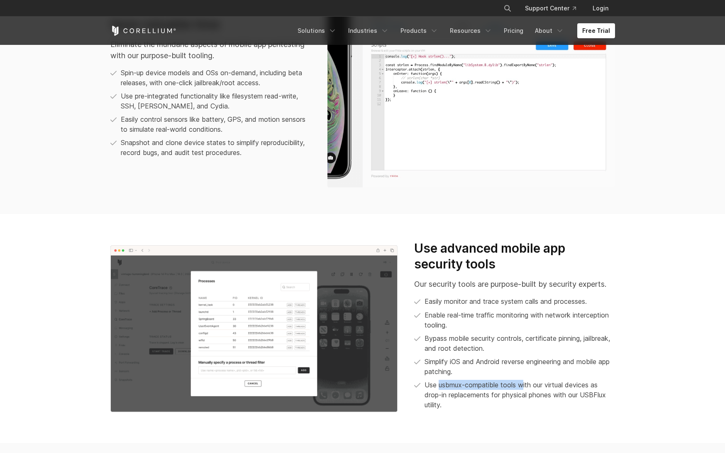
click at [463, 380] on span "Use usbmux-compatible tools with our virtual devices as drop-in replacements fo…" at bounding box center [520, 395] width 190 height 30
drag, startPoint x: 438, startPoint y: 387, endPoint x: 505, endPoint y: 386, distance: 66.9
click at [505, 386] on span "Use usbmux-compatible tools with our virtual devices as drop-in replacements fo…" at bounding box center [520, 395] width 190 height 30
copy span "usbmux-compatible t"
click at [561, 247] on h3 "Use advanced mobile app security tools" at bounding box center [514, 255] width 201 height 31
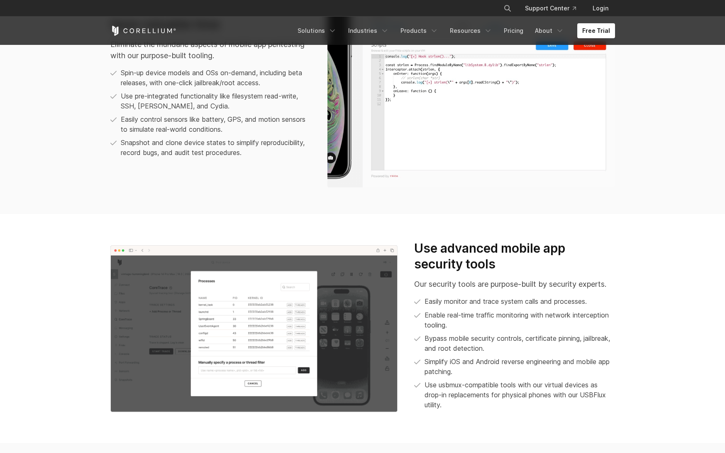
click at [116, 196] on section "Save valuable time Eliminate the mundane aspects of mobile app pentesting with …" at bounding box center [362, 89] width 725 height 247
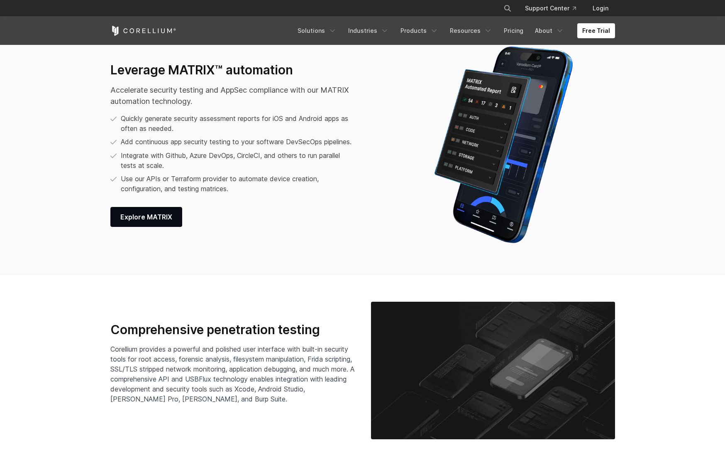
scroll to position [1287, 0]
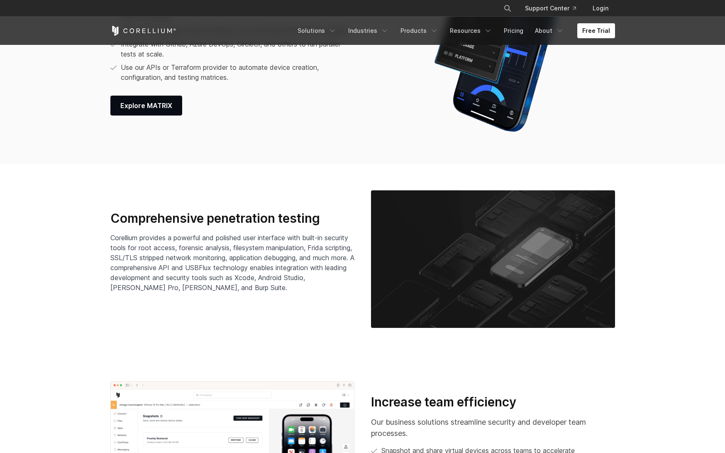
click at [132, 213] on h3 "Comprehensive penetration testing" at bounding box center [232, 219] width 244 height 16
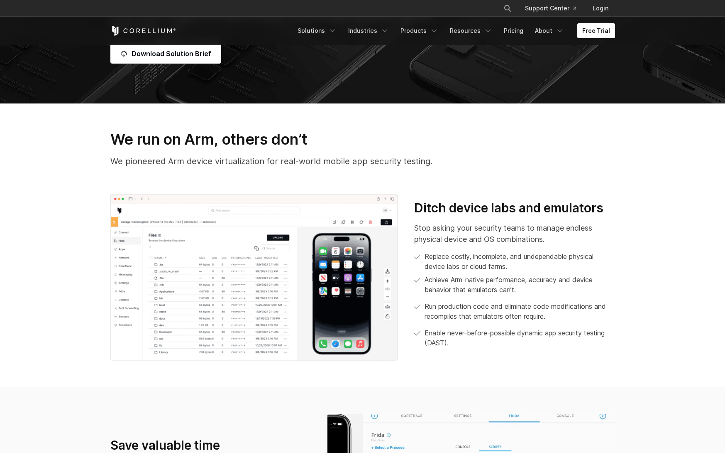
scroll to position [208, 0]
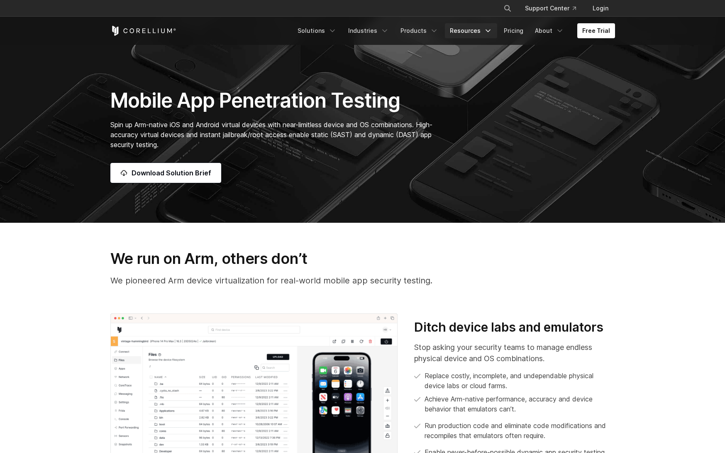
click at [486, 36] on link "Resources" at bounding box center [471, 30] width 52 height 15
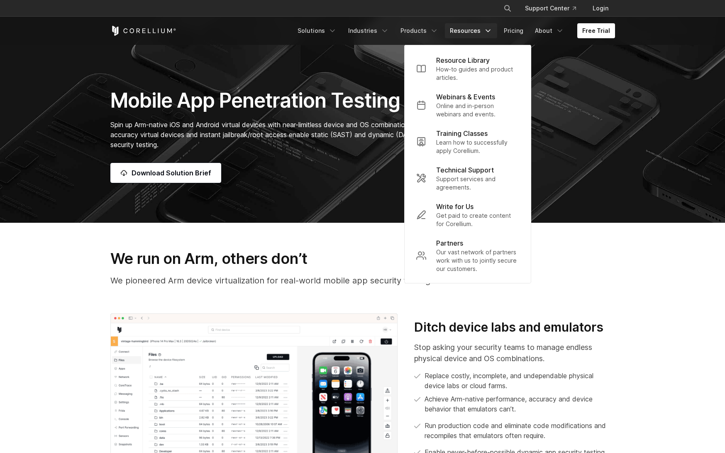
click at [303, 275] on p "We pioneered Arm device virtualization for real-world mobile app security testi…" at bounding box center [362, 280] width 505 height 12
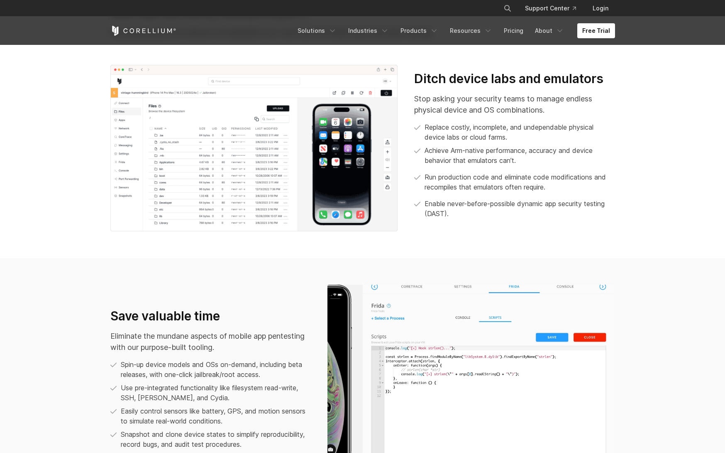
scroll to position [457, 0]
click at [512, 154] on p "Achieve Arm-native performance, accuracy and device behavior that emulators can…" at bounding box center [520, 155] width 190 height 20
click at [558, 124] on p "Replace costly, incomplete, and undependable physical device labs or cloud farm…" at bounding box center [520, 131] width 190 height 20
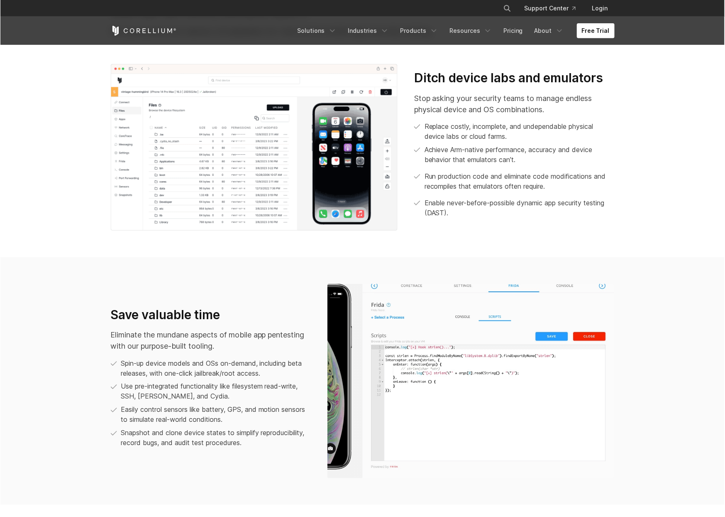
scroll to position [517, 0]
